Goal: Navigation & Orientation: Go to known website

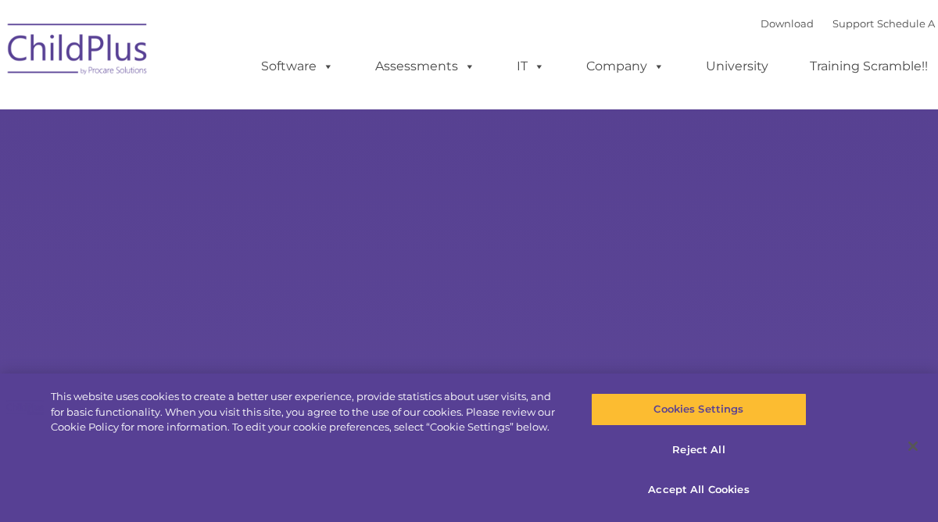
select select "MEDIUM"
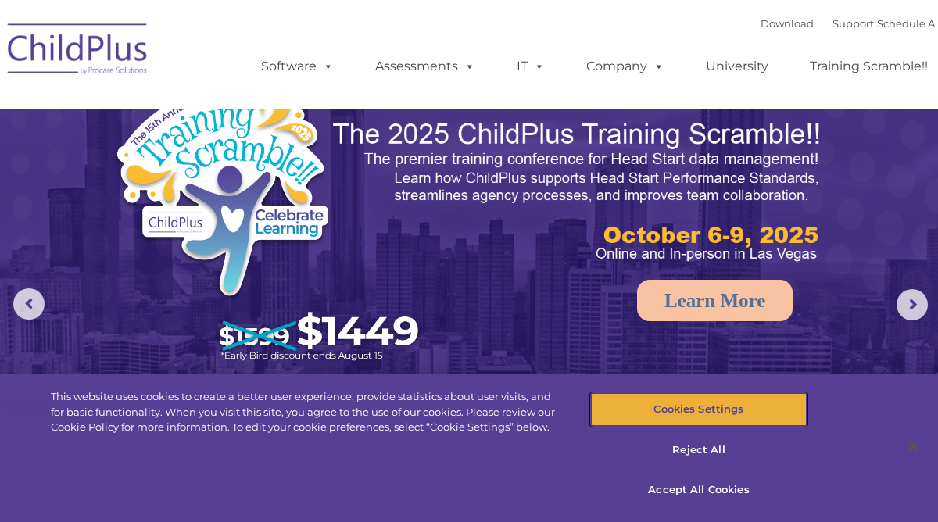
click at [742, 410] on button "Cookies Settings" at bounding box center [699, 409] width 216 height 33
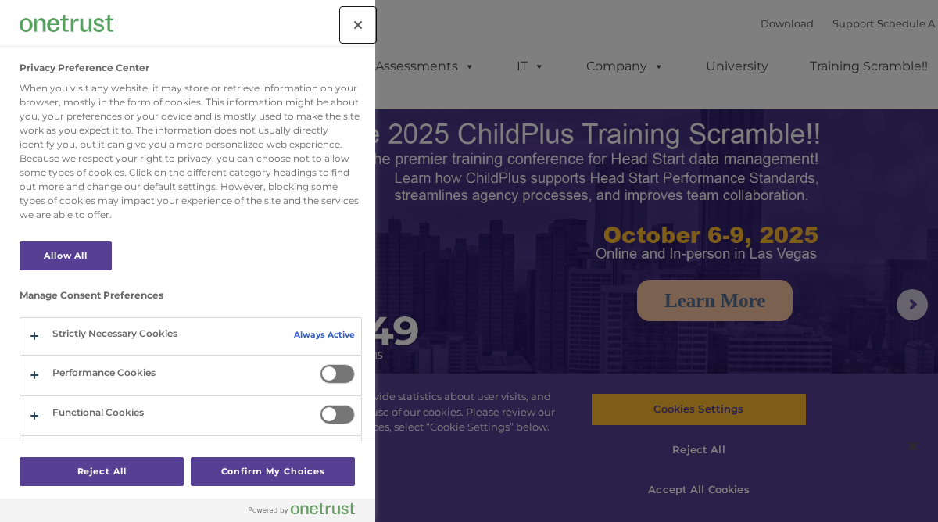
click at [346, 30] on button "Close" at bounding box center [358, 25] width 34 height 34
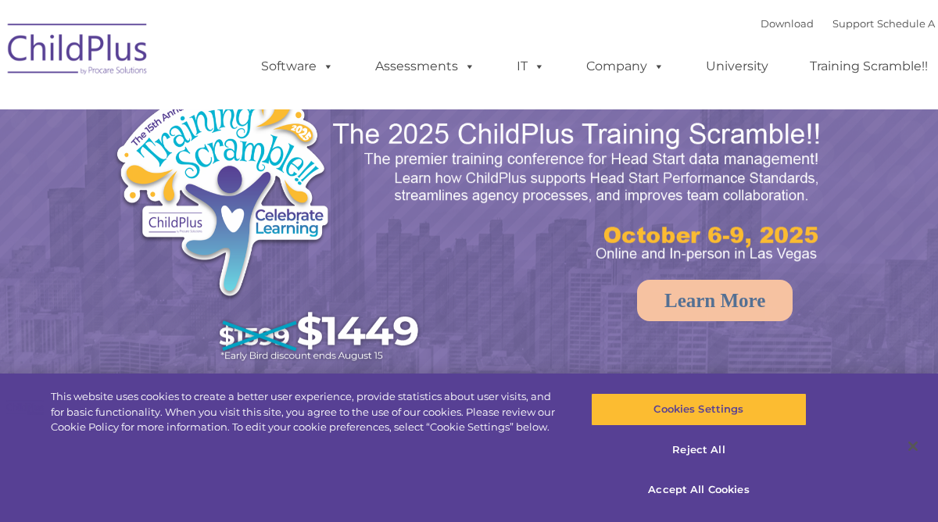
select select "MEDIUM"
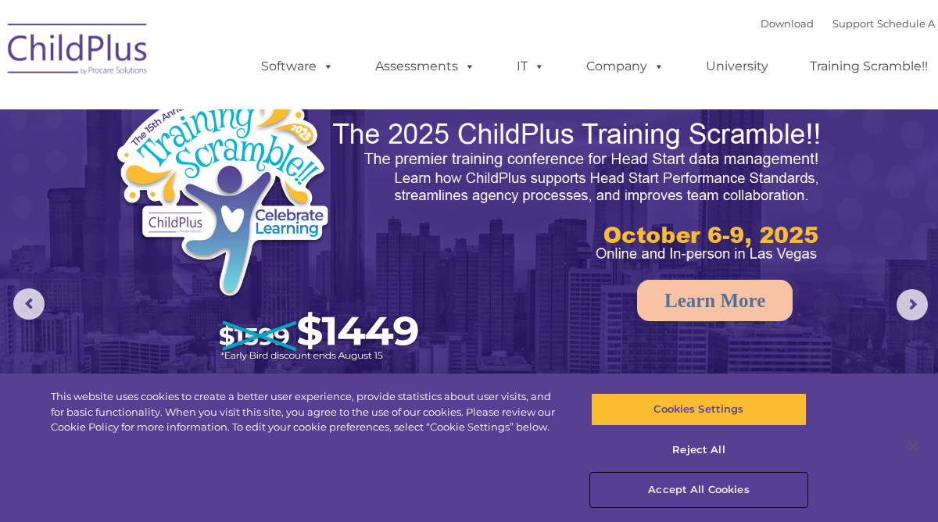
click at [720, 493] on button "Accept All Cookies" at bounding box center [699, 490] width 216 height 33
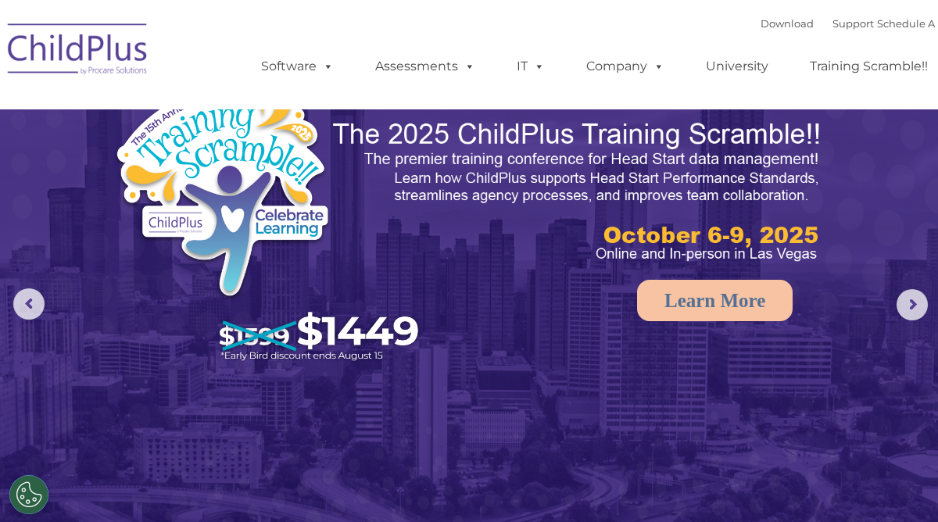
click at [81, 21] on img at bounding box center [78, 52] width 156 height 78
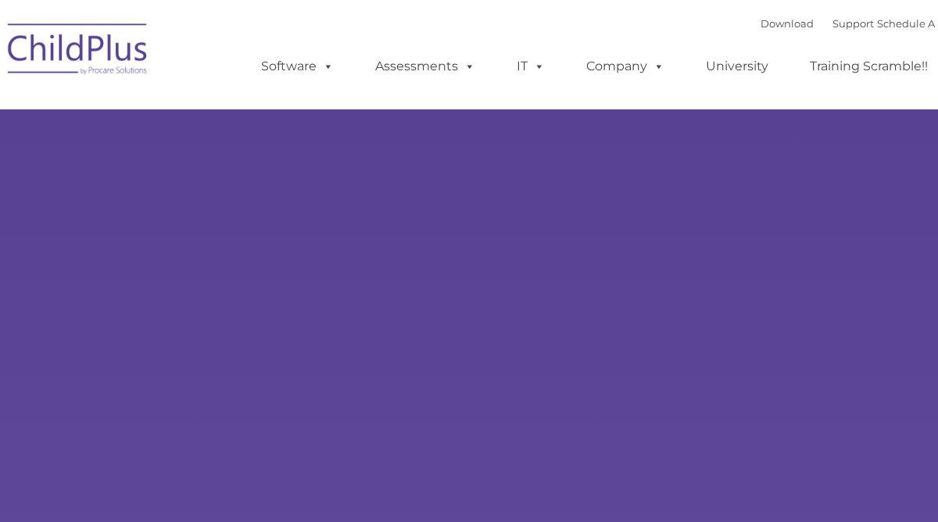
type input ""
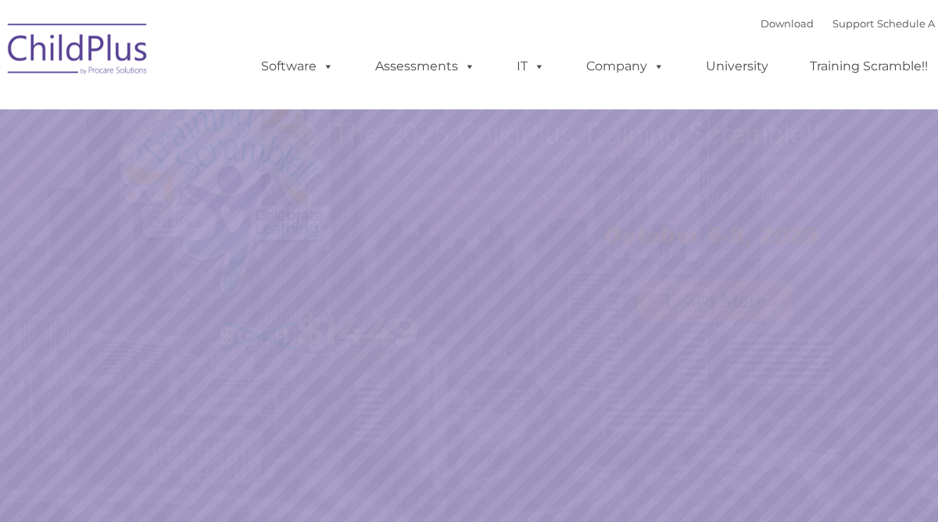
select select "MEDIUM"
